Goal: Transaction & Acquisition: Purchase product/service

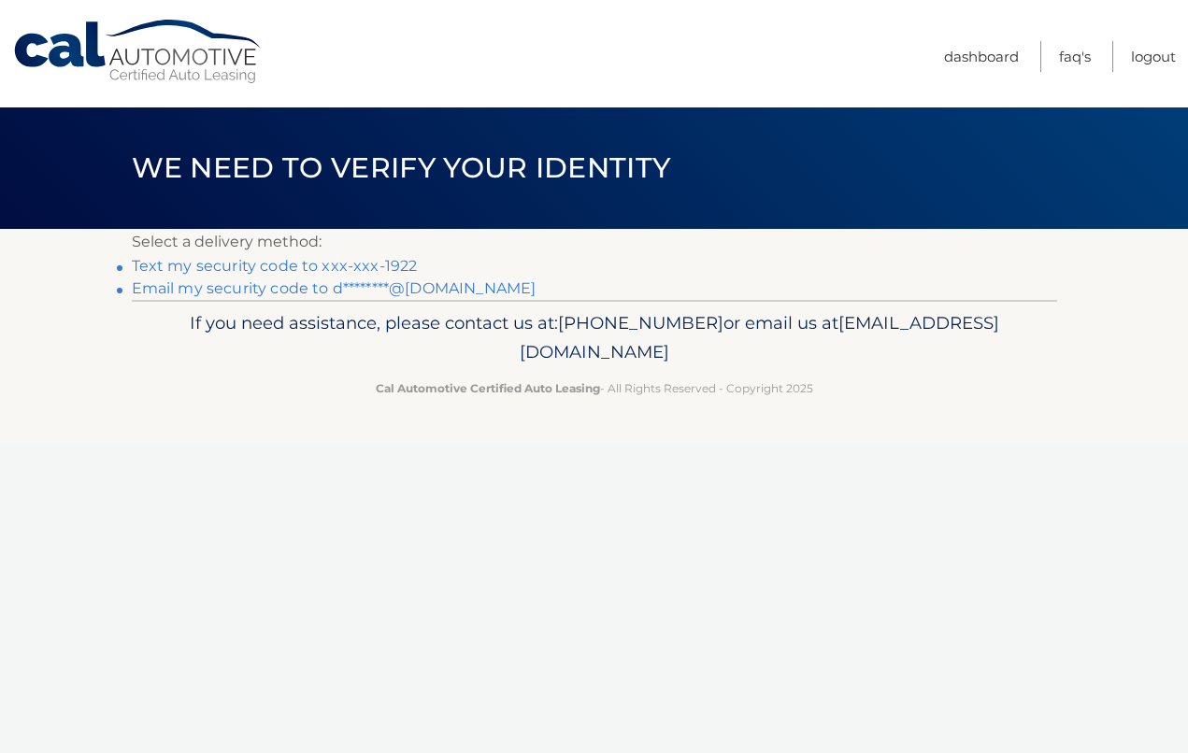
click at [268, 263] on link "Text my security code to xxx-xxx-1922" at bounding box center [275, 266] width 286 height 18
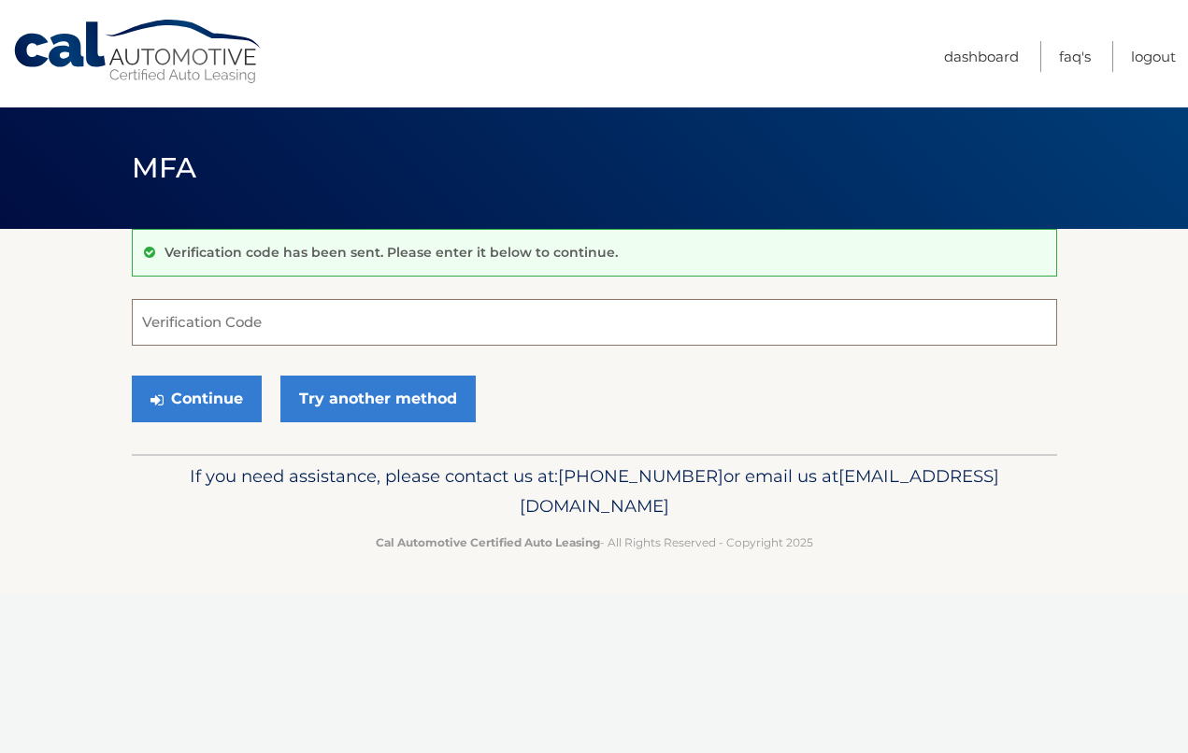
click at [269, 336] on input "Verification Code" at bounding box center [594, 322] width 925 height 47
type input "823356"
click at [224, 396] on button "Continue" at bounding box center [197, 399] width 130 height 47
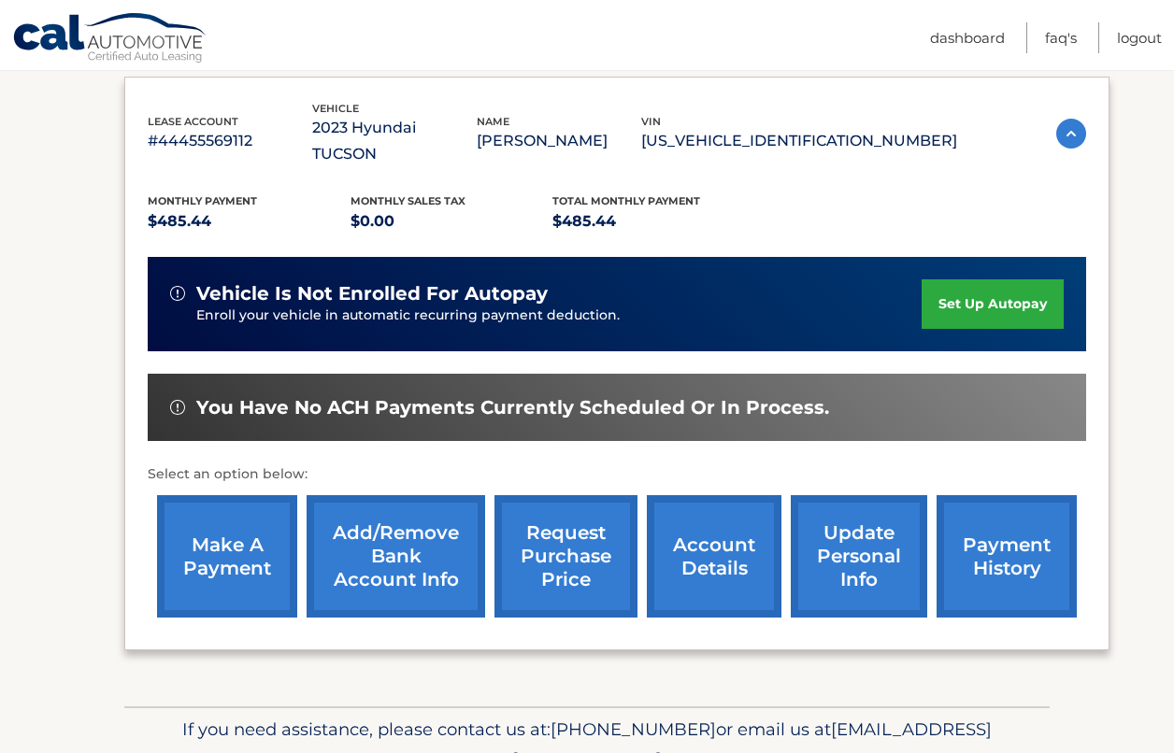
scroll to position [375, 0]
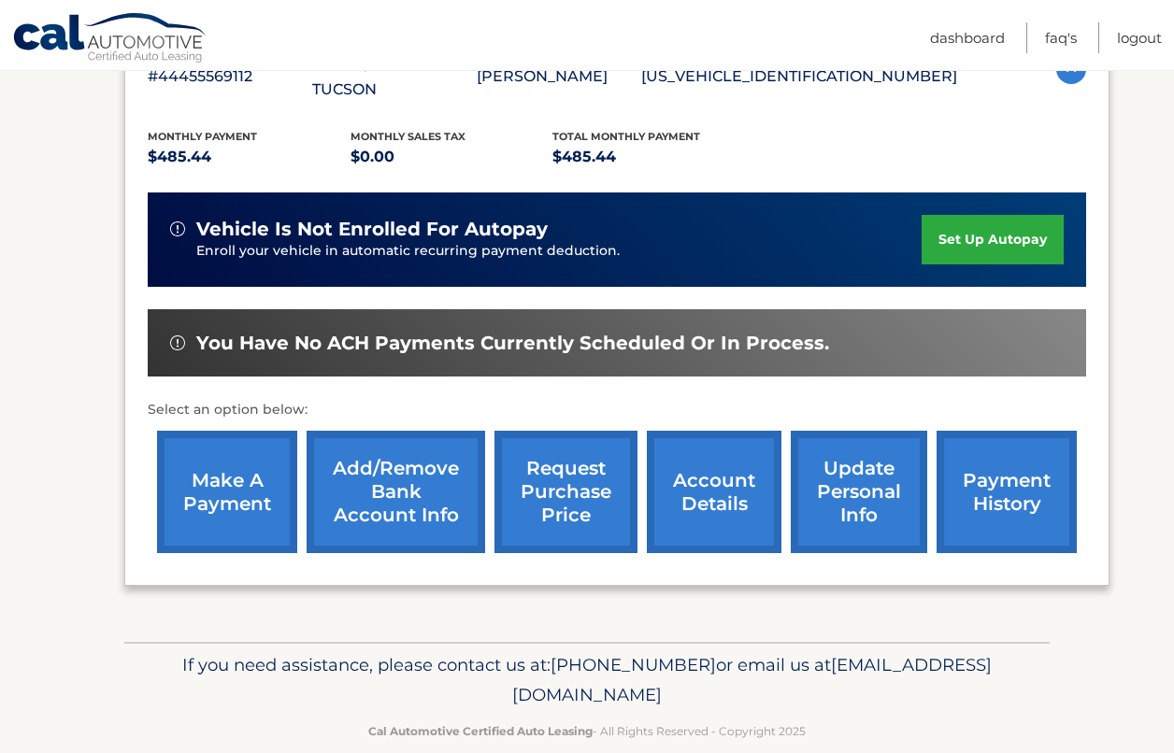
click at [987, 460] on link "payment history" at bounding box center [1006, 492] width 140 height 122
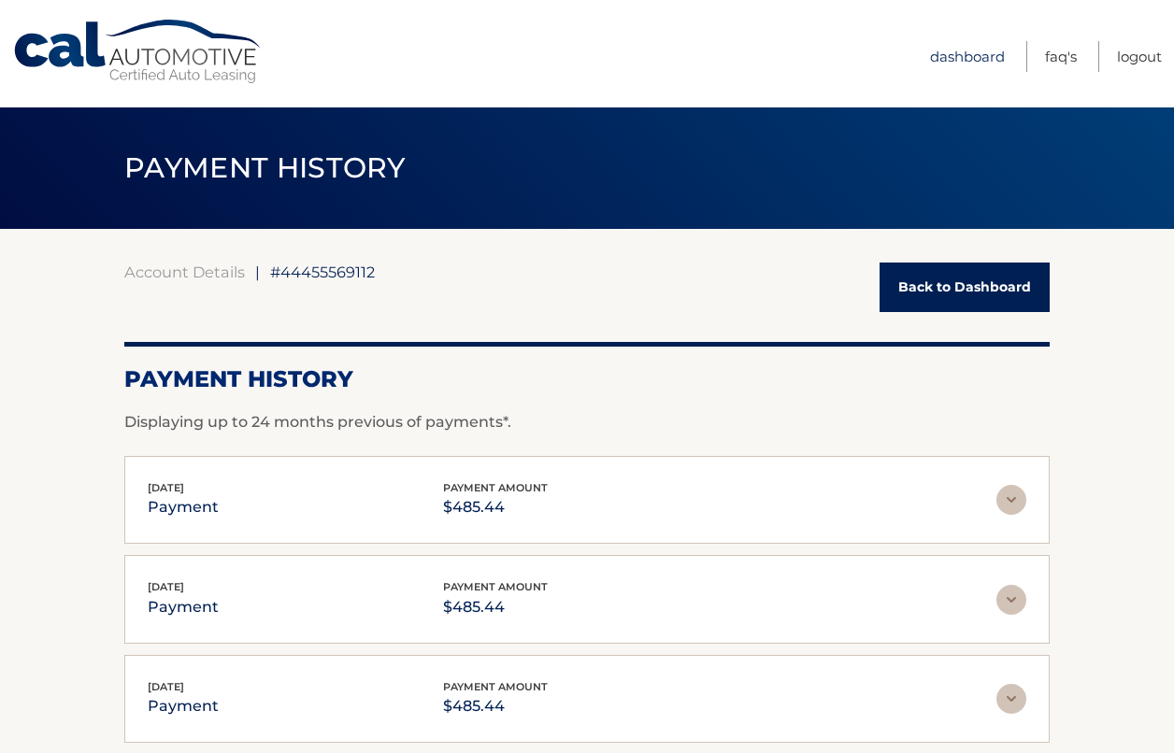
click at [982, 49] on link "Dashboard" at bounding box center [967, 56] width 75 height 31
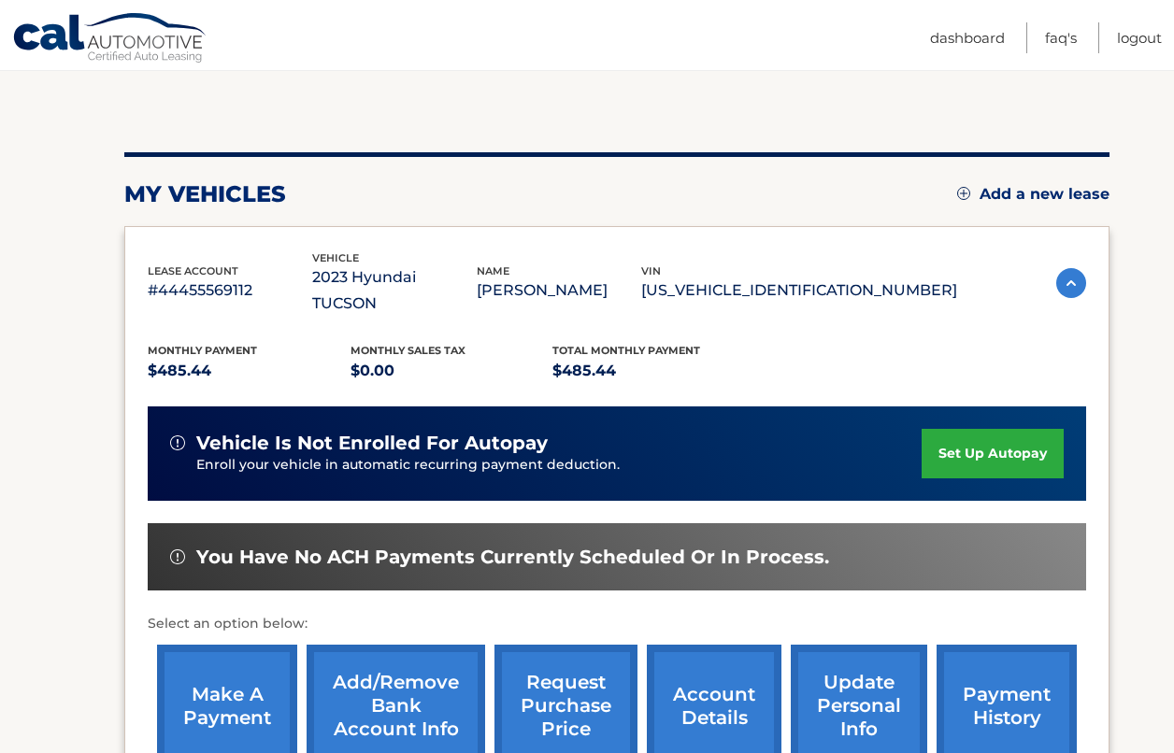
scroll to position [186, 0]
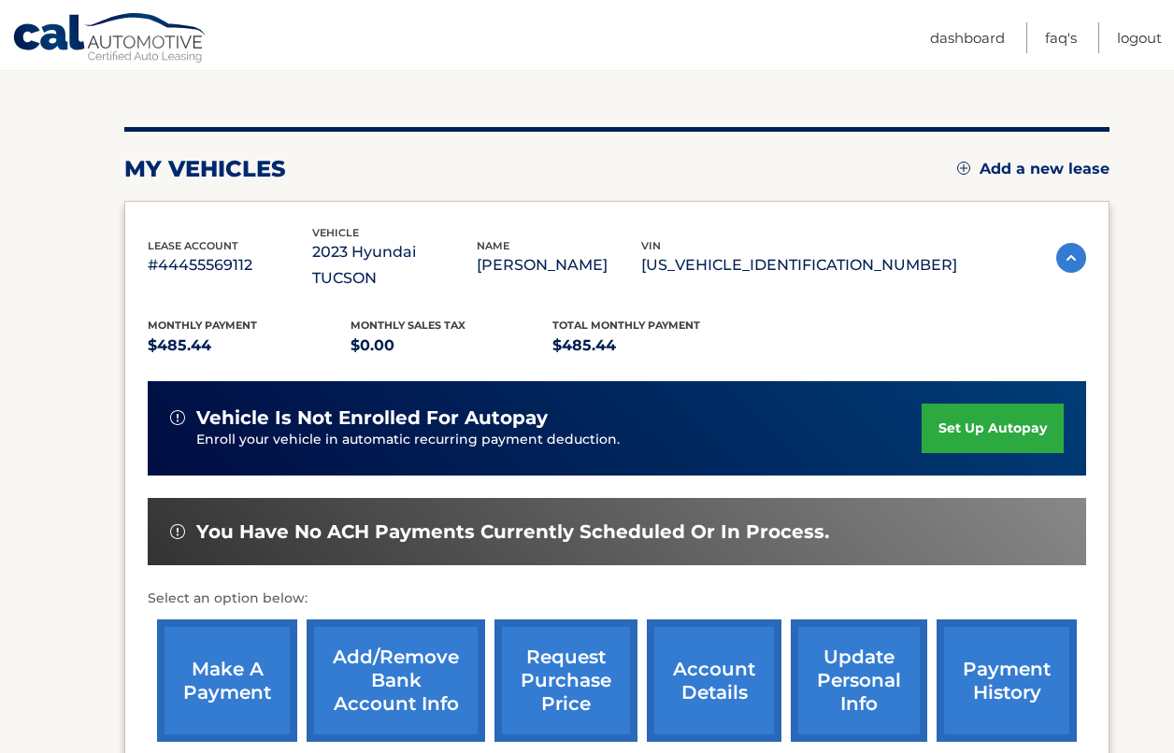
click at [229, 663] on link "make a payment" at bounding box center [227, 680] width 140 height 122
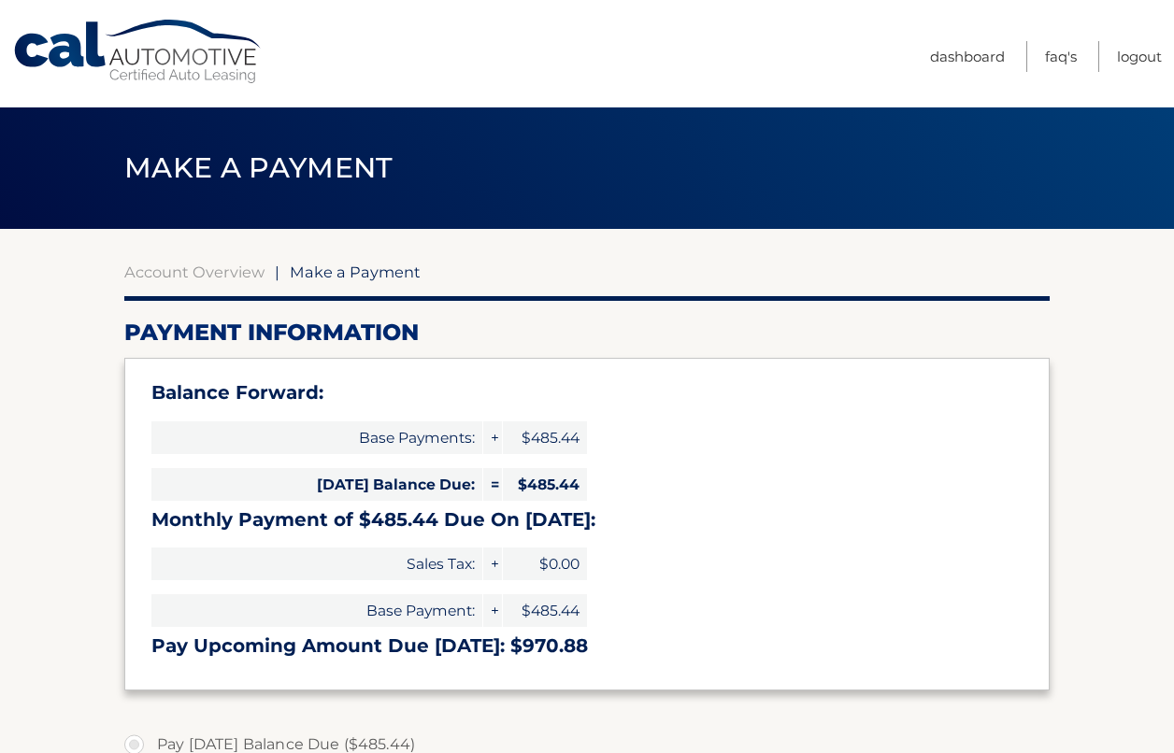
select select "MjVhMGRhZTUtZjY0Yi00NDkyLTg4NTQtY2EzNTUyNmI5ZDk0"
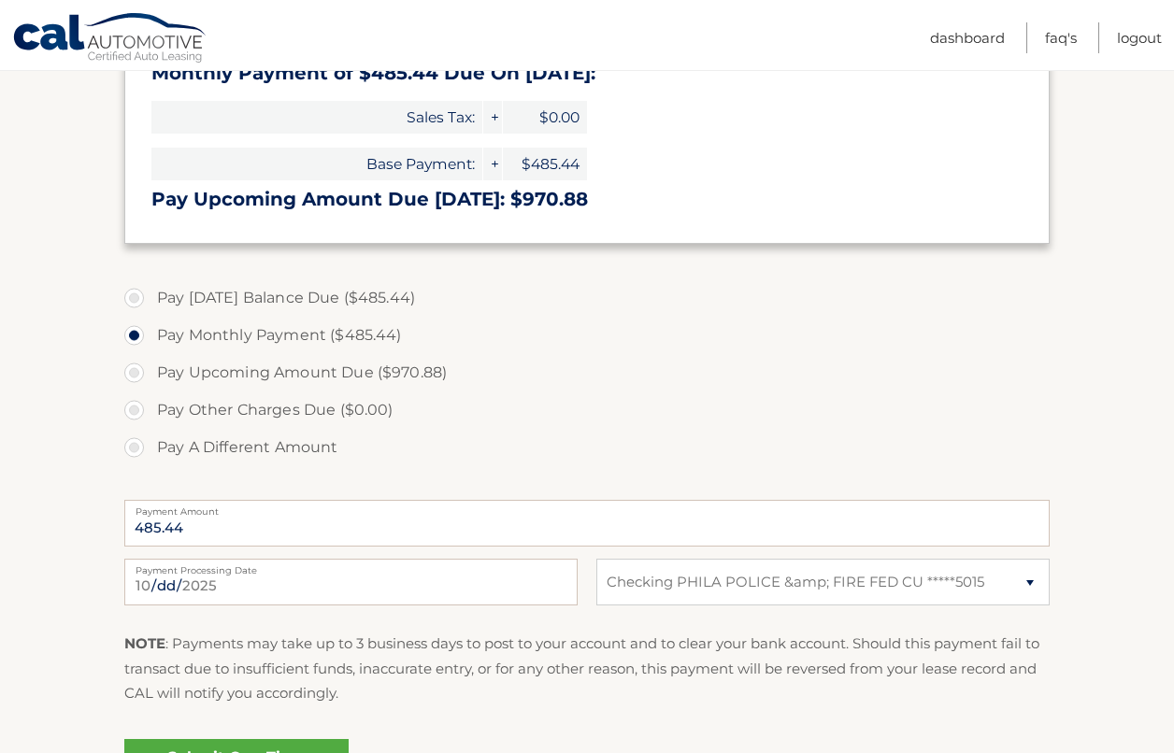
scroll to position [486, 0]
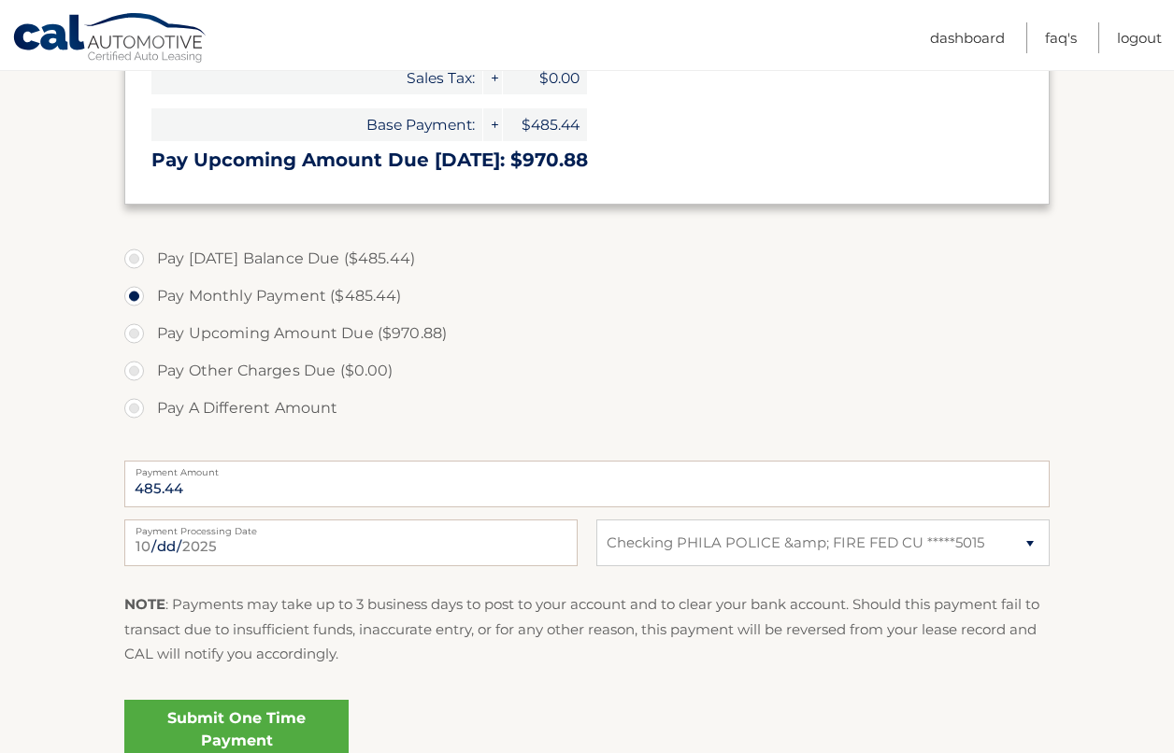
click at [362, 522] on label "Payment Processing Date" at bounding box center [350, 526] width 453 height 15
click at [362, 522] on input "2025-10-03" at bounding box center [350, 542] width 453 height 47
click at [274, 553] on input "2025-10-03" at bounding box center [350, 542] width 453 height 47
click at [357, 546] on input "2025-10-03" at bounding box center [350, 542] width 453 height 47
click at [383, 545] on input "2025-10-03" at bounding box center [350, 542] width 453 height 47
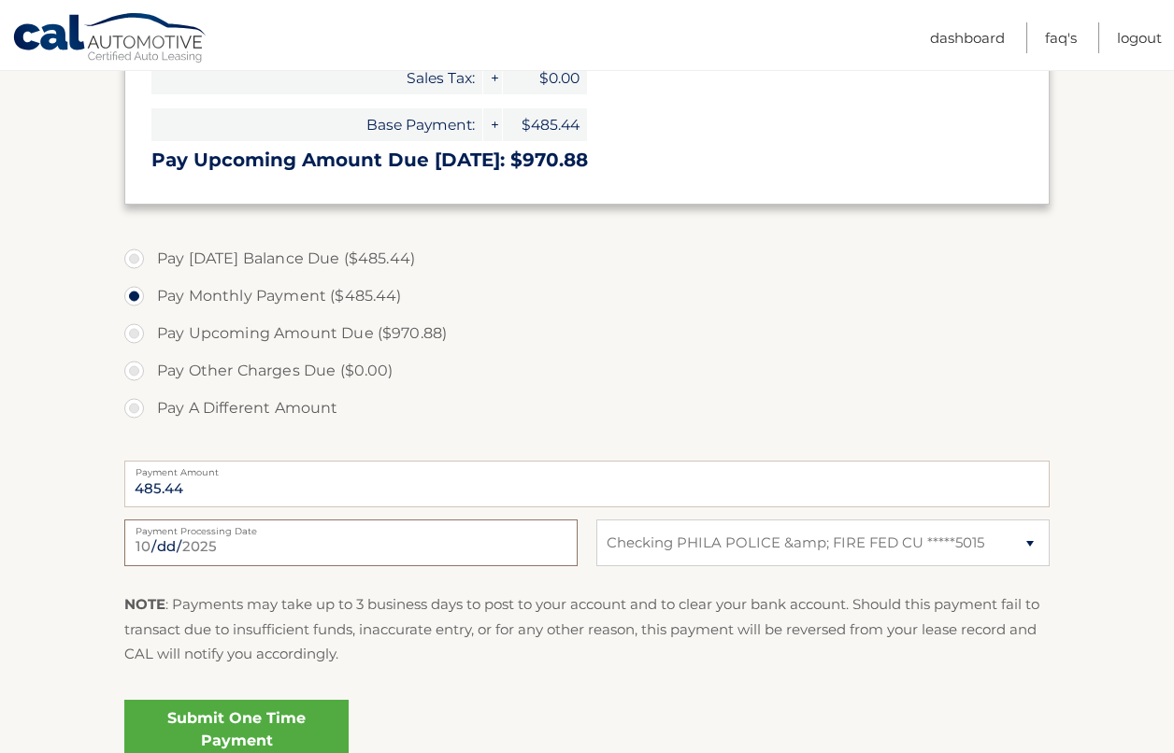
click at [496, 537] on input "2025-10-03" at bounding box center [350, 542] width 453 height 47
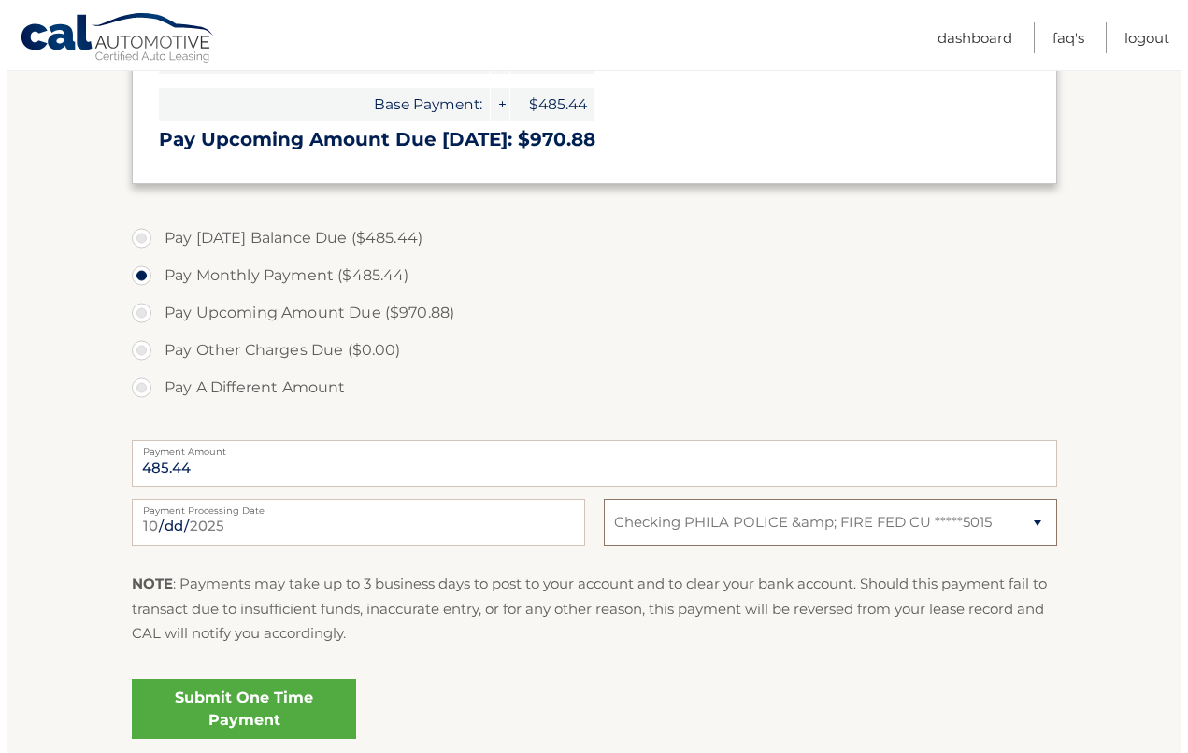
scroll to position [656, 0]
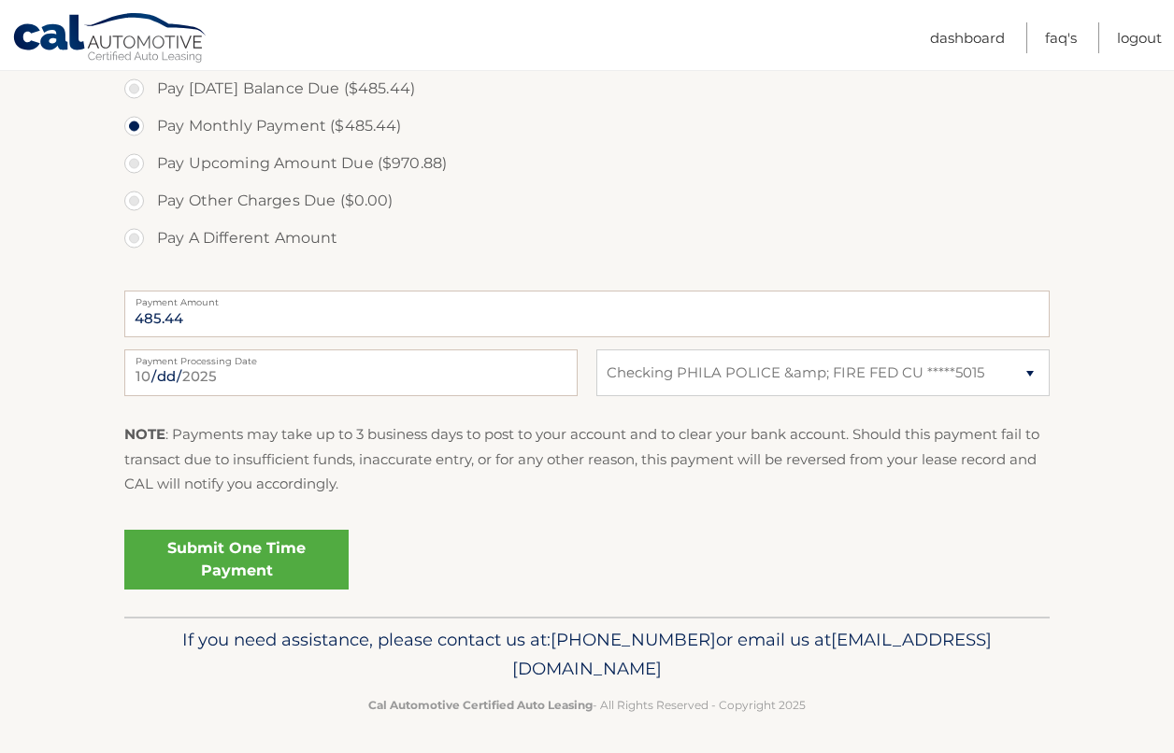
click at [241, 544] on link "Submit One Time Payment" at bounding box center [236, 560] width 224 height 60
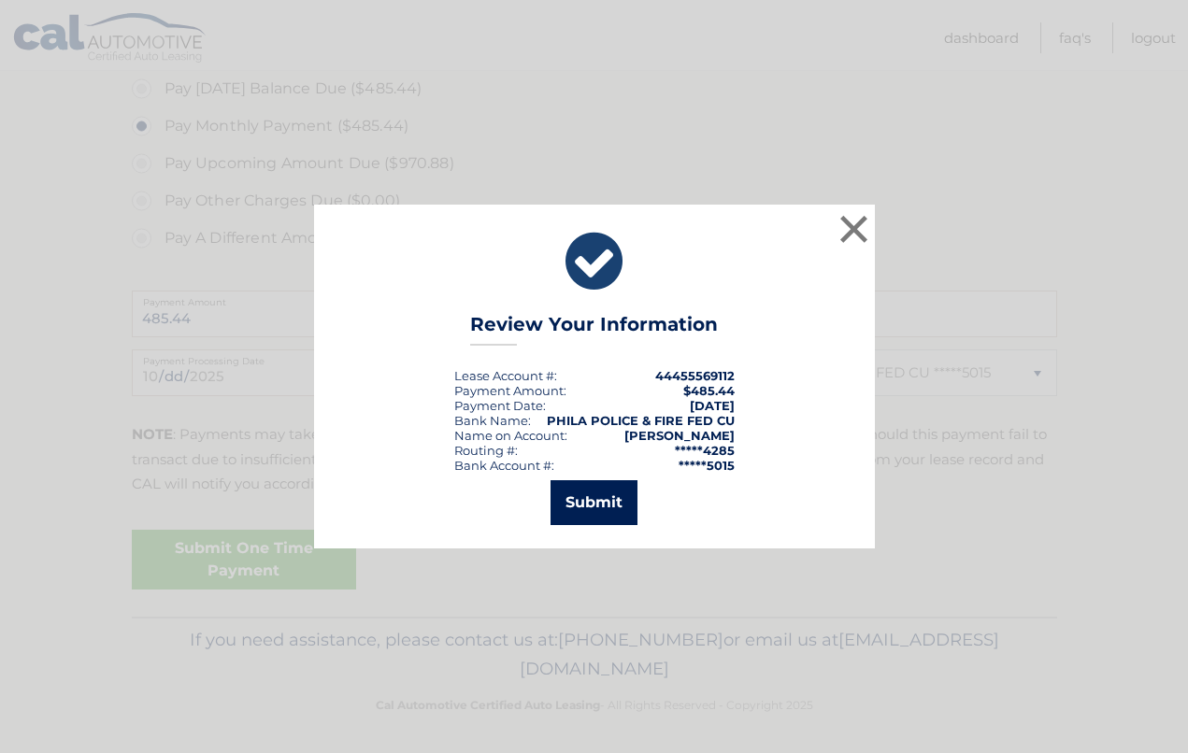
click at [581, 510] on button "Submit" at bounding box center [593, 502] width 87 height 45
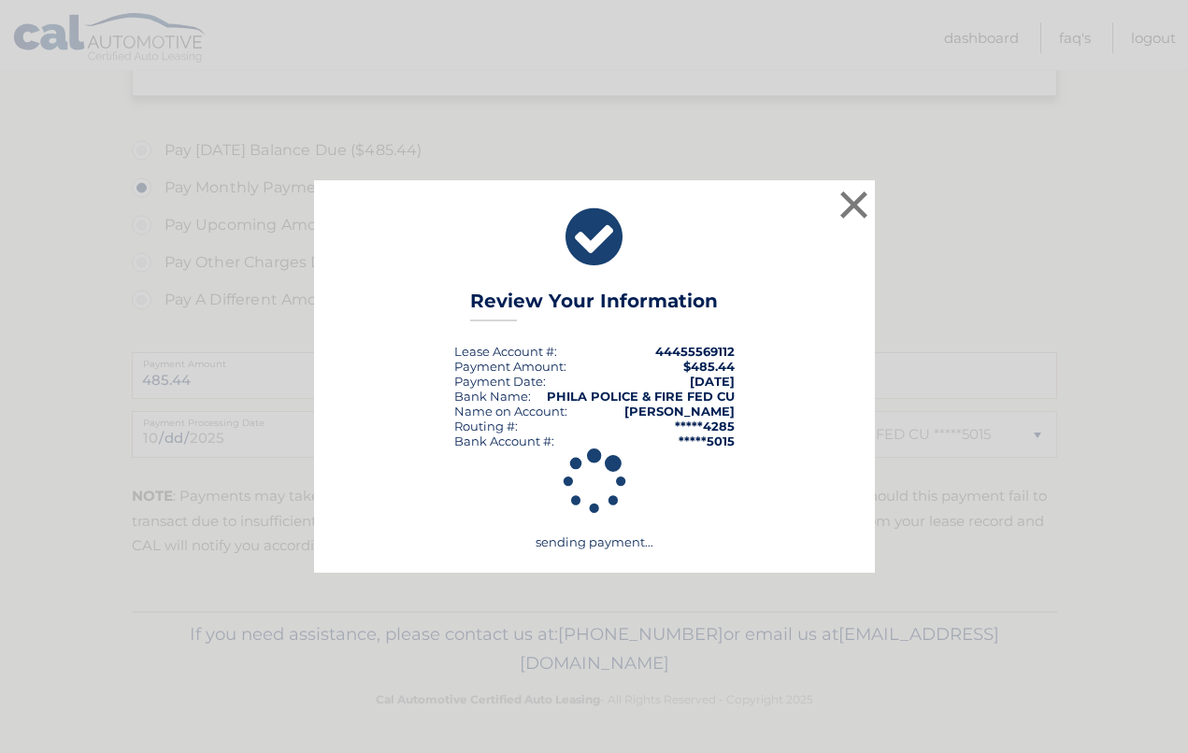
scroll to position [589, 0]
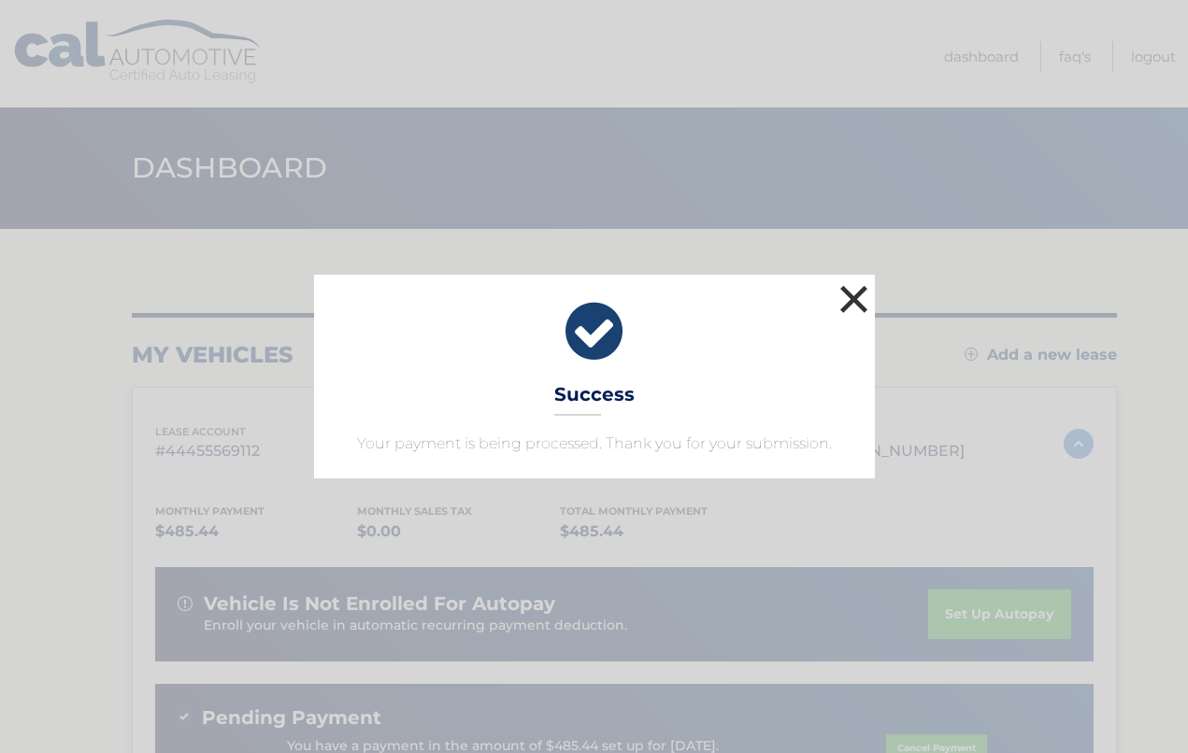
click at [844, 309] on button "×" at bounding box center [853, 298] width 37 height 37
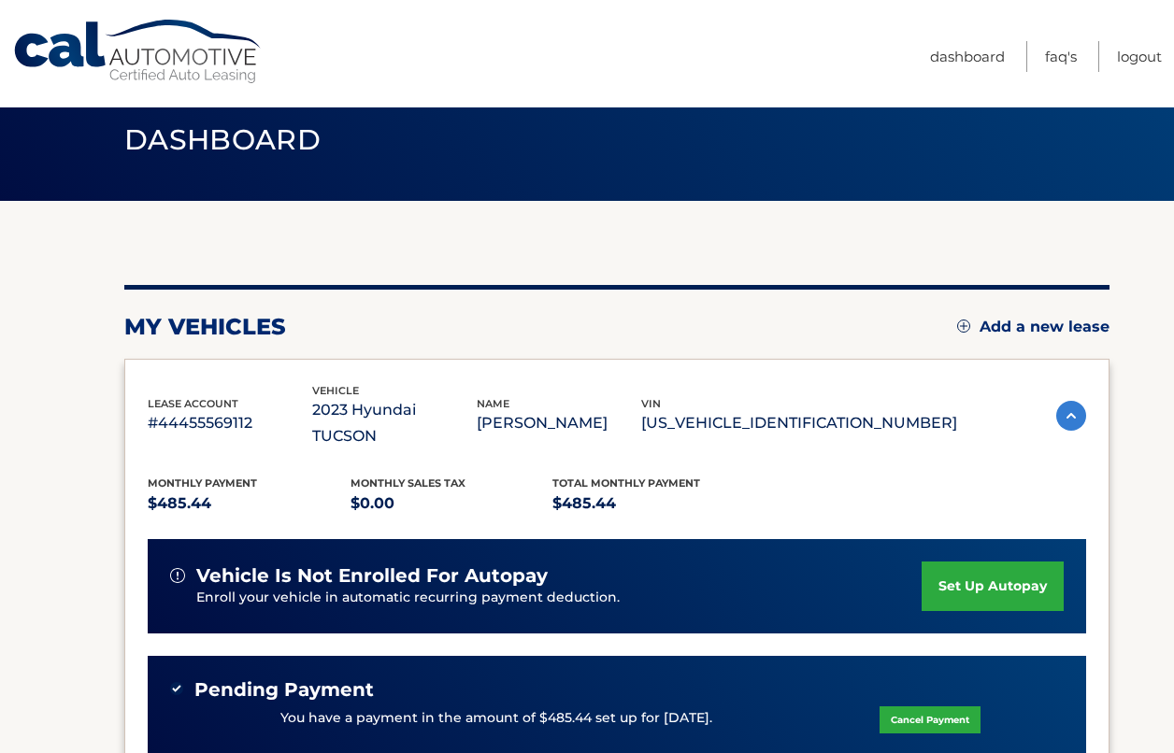
scroll to position [409, 0]
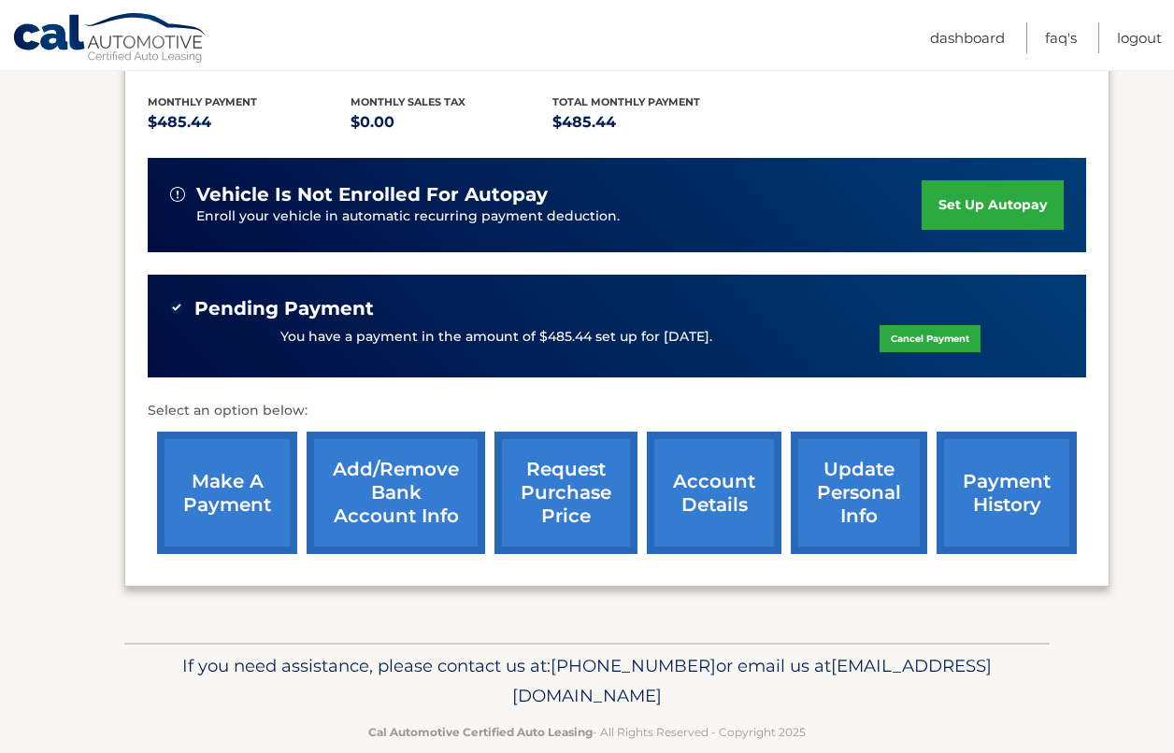
click at [977, 459] on link "payment history" at bounding box center [1006, 493] width 140 height 122
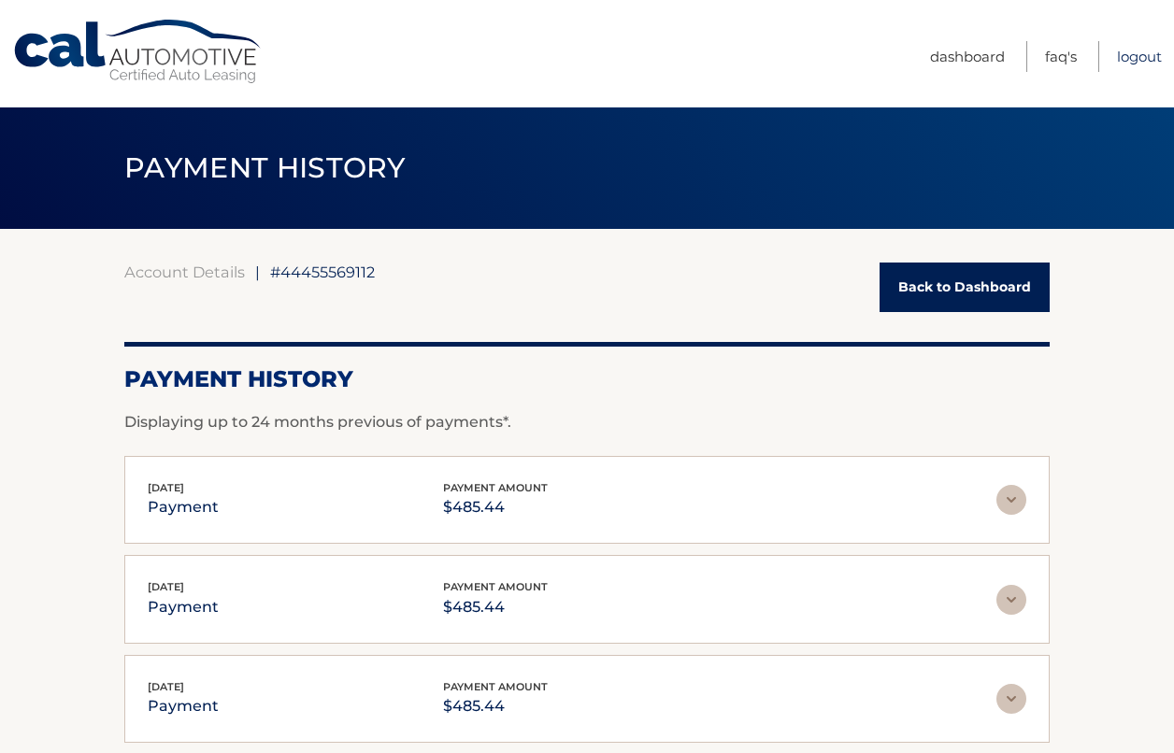
click at [1127, 50] on link "Logout" at bounding box center [1139, 56] width 45 height 31
